Goal: Navigation & Orientation: Find specific page/section

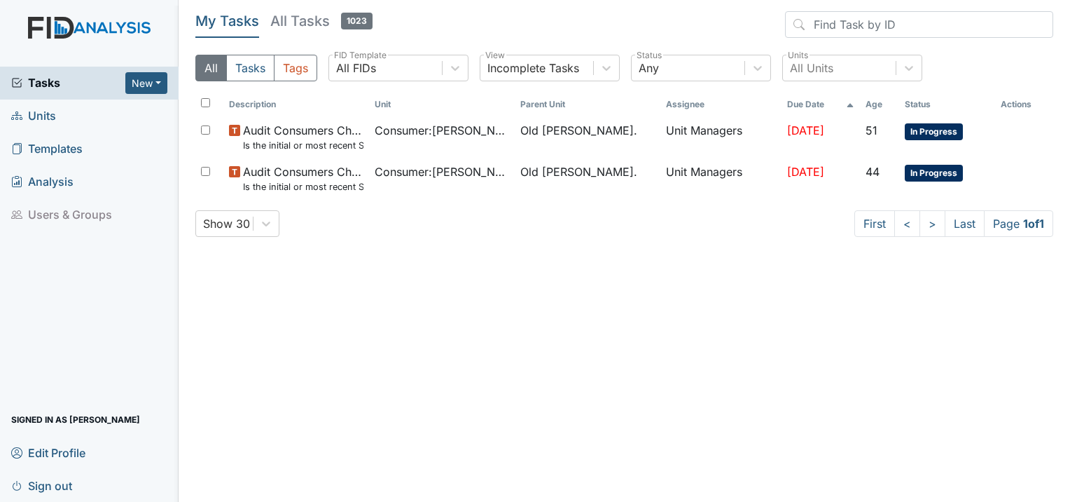
click at [43, 120] on span "Units" at bounding box center [33, 116] width 45 height 22
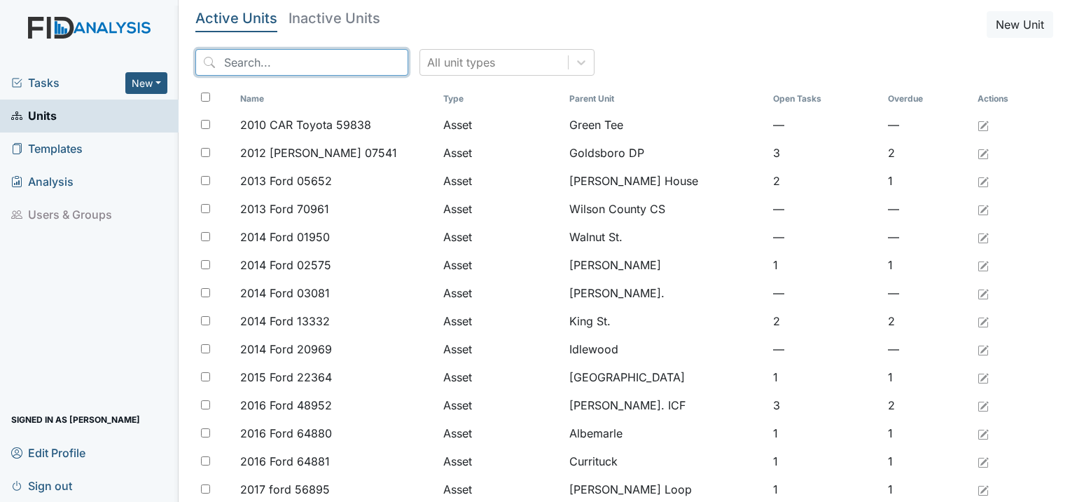
click at [259, 68] on input "search" at bounding box center [301, 62] width 213 height 27
